Goal: Check status: Check status

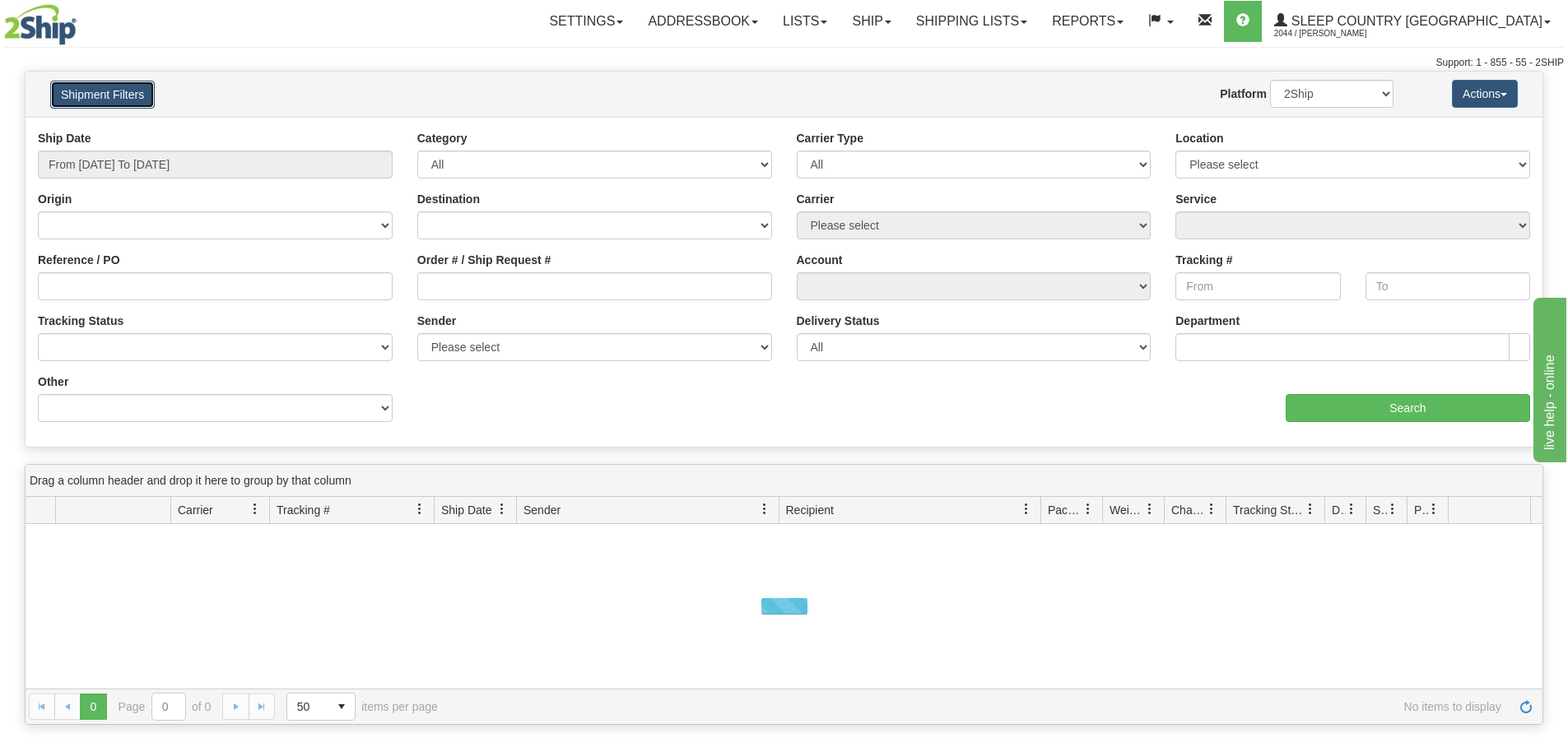
click at [111, 94] on button "Shipment Filters" at bounding box center [102, 94] width 104 height 28
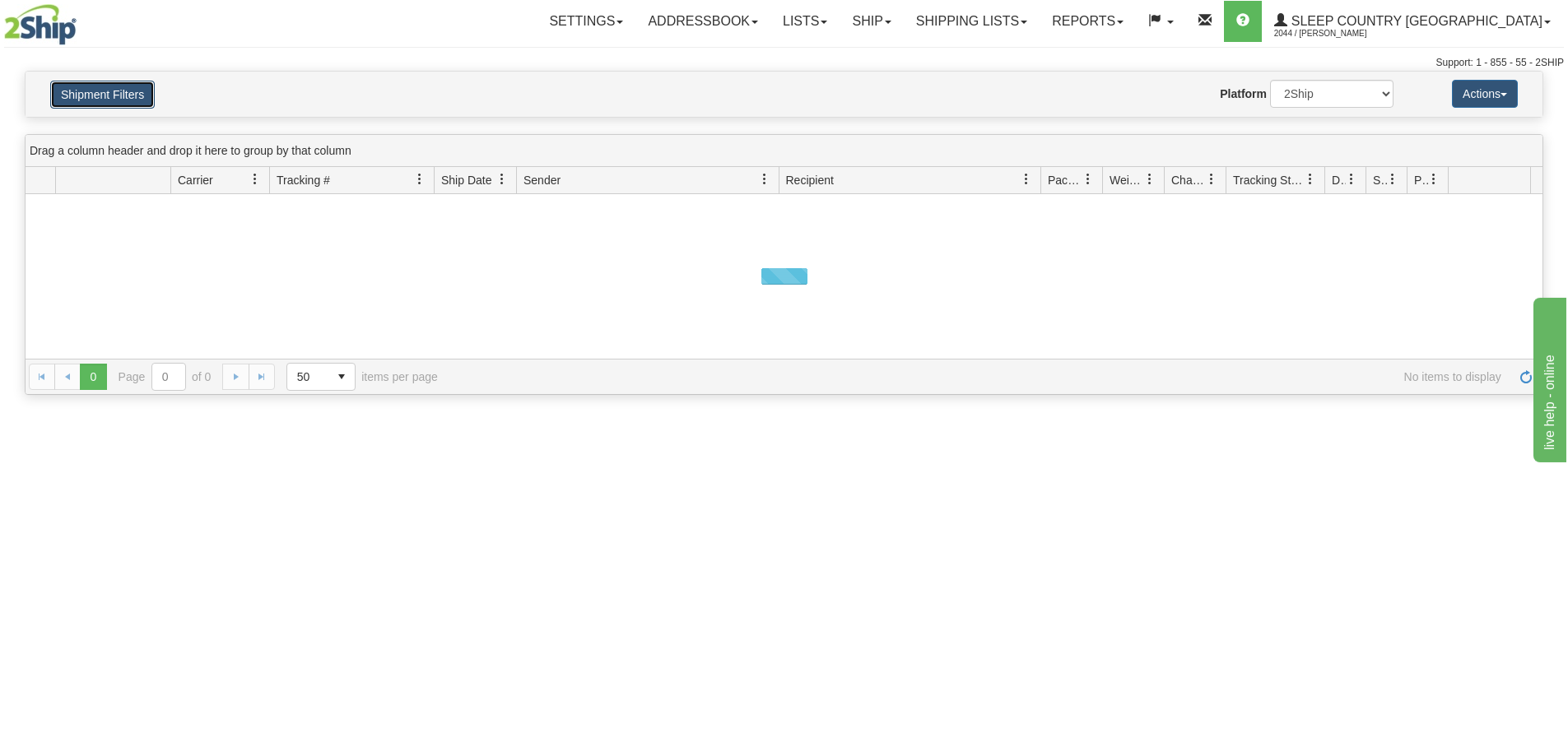
click at [111, 94] on button "Shipment Filters" at bounding box center [102, 94] width 104 height 28
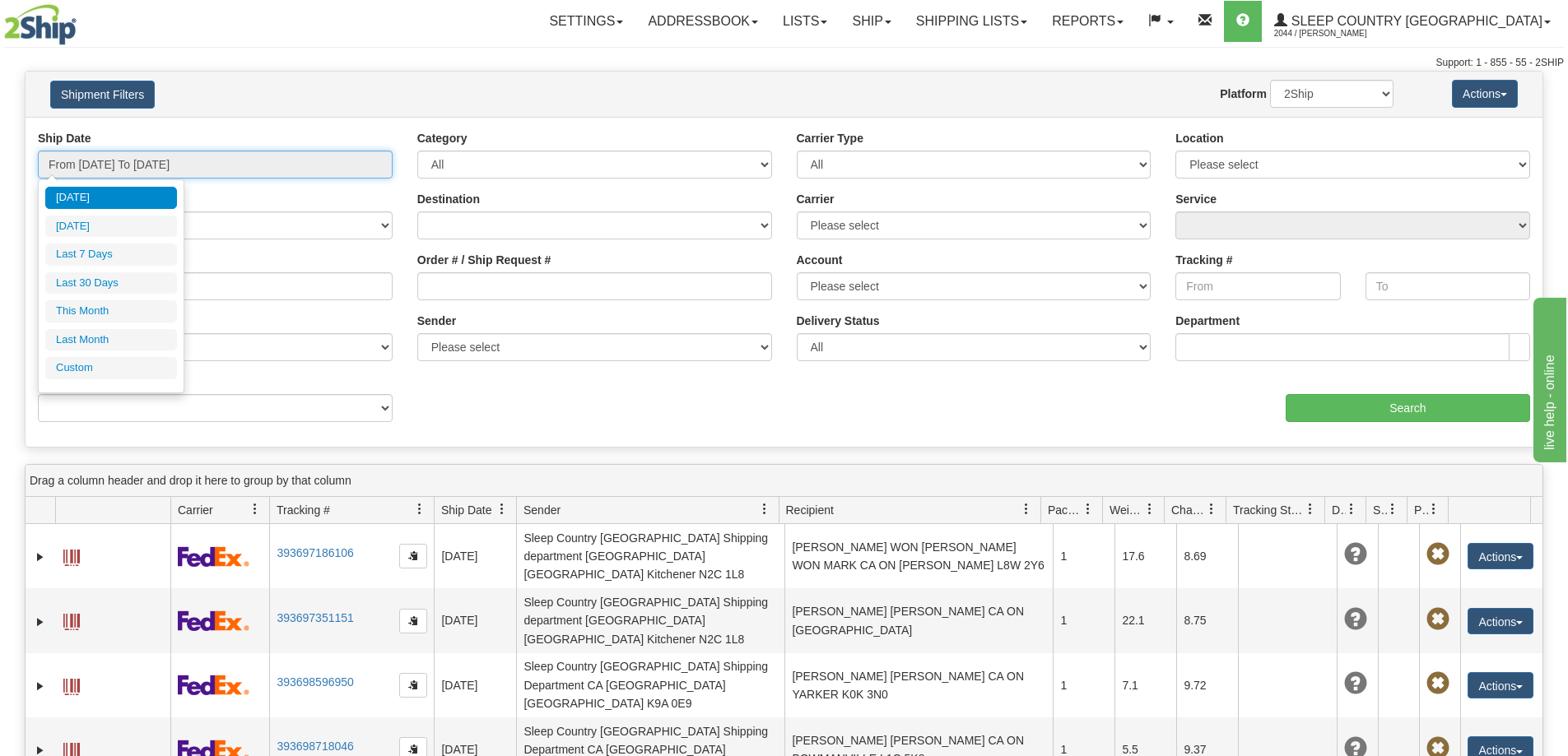
click at [255, 169] on input "From [DATE] To [DATE]" at bounding box center [215, 165] width 355 height 28
click at [121, 284] on li "Last 30 Days" at bounding box center [110, 284] width 132 height 22
type input "From [DATE] To [DATE]"
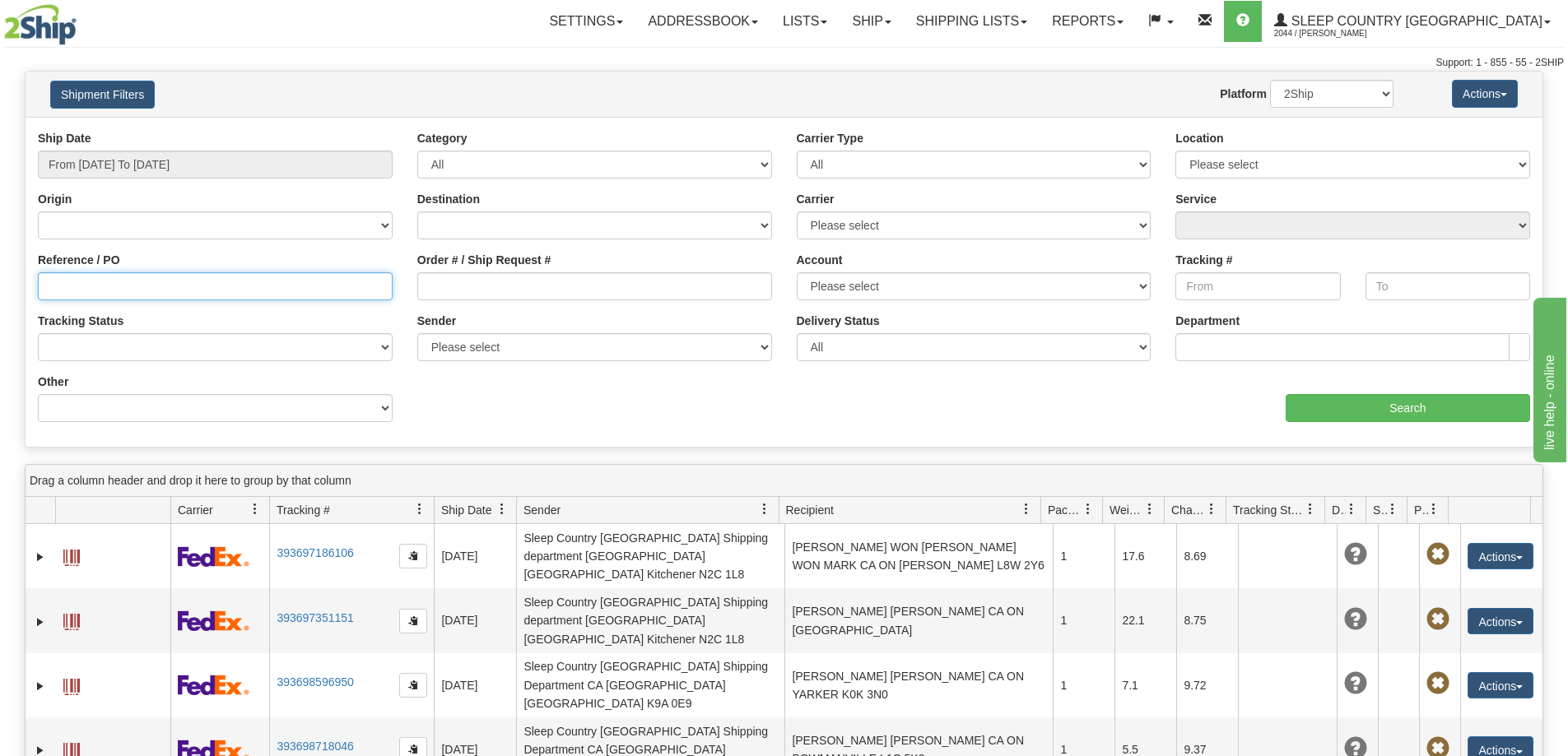
click at [95, 286] on input "Reference / PO" at bounding box center [215, 287] width 355 height 28
paste input "1058997"
type input "1058997"
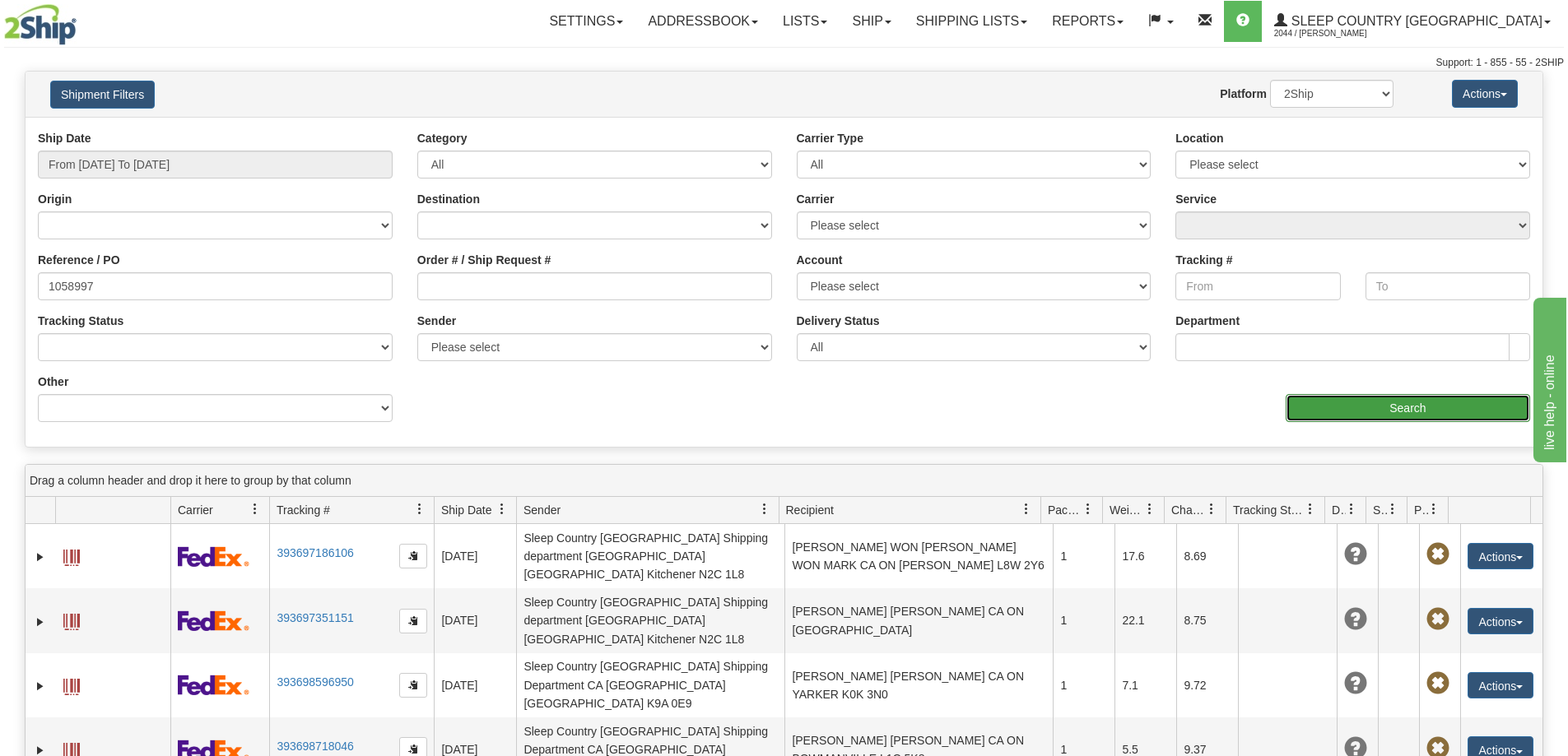
click at [1326, 408] on input "Search" at bounding box center [1407, 408] width 244 height 28
